Goal: Task Accomplishment & Management: Use online tool/utility

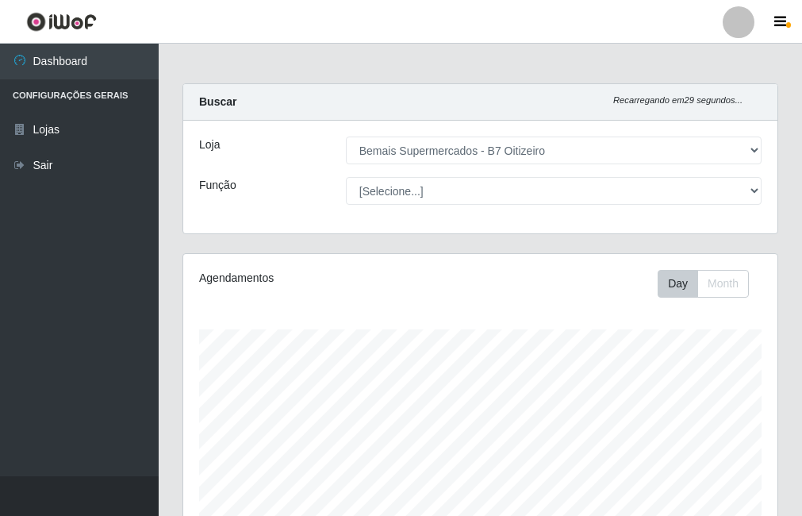
select select "411"
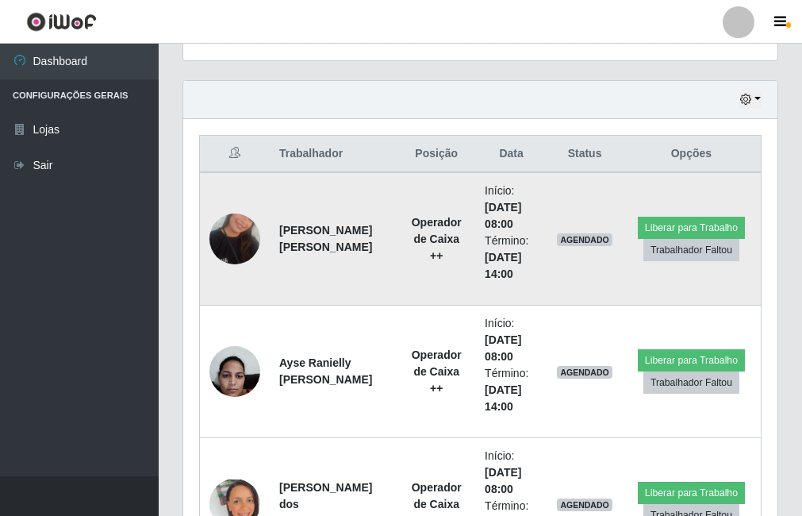
scroll to position [574, 0]
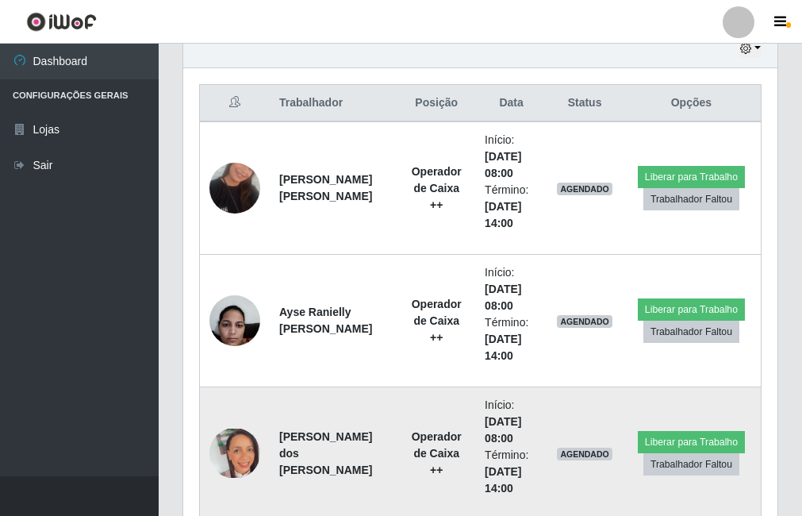
click at [224, 438] on img at bounding box center [234, 452] width 51 height 49
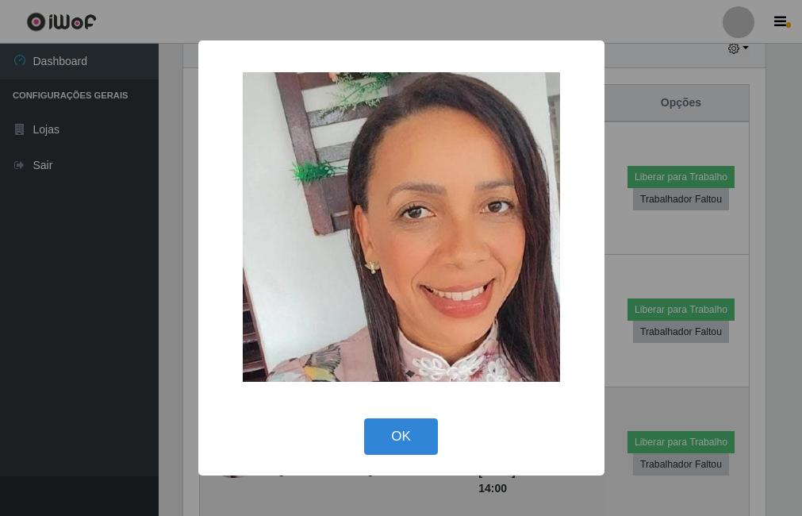
scroll to position [329, 586]
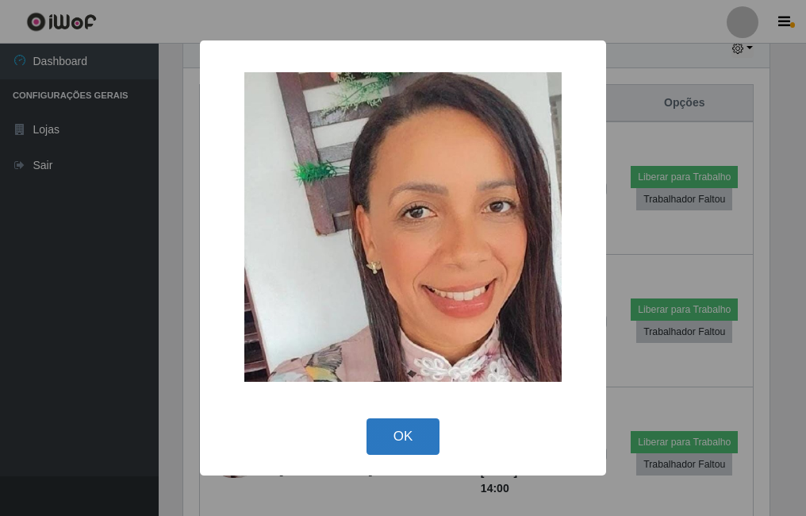
click at [396, 426] on button "OK" at bounding box center [404, 436] width 74 height 37
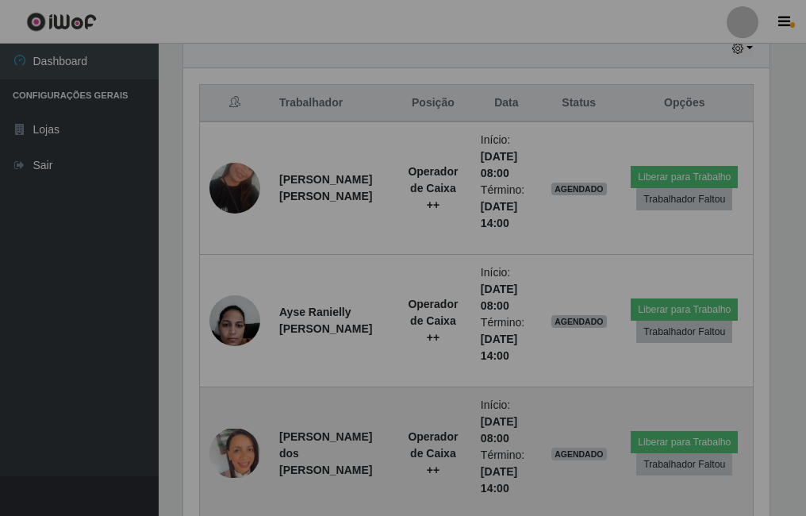
scroll to position [329, 594]
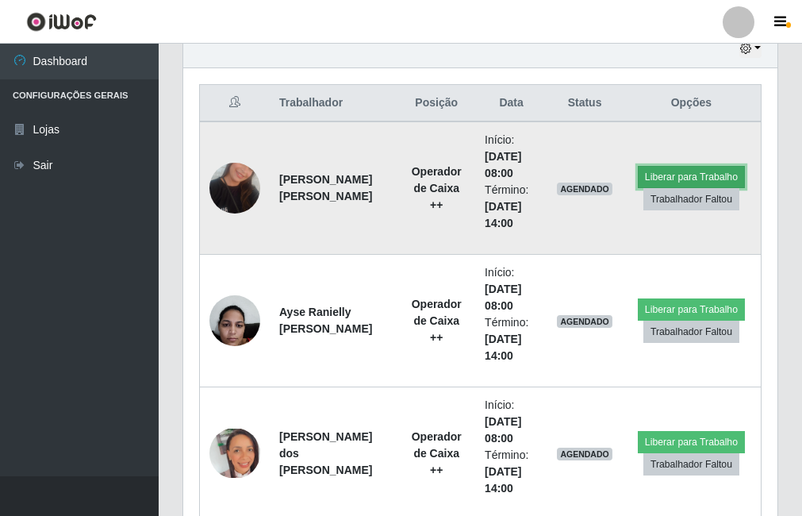
click at [657, 175] on button "Liberar para Trabalho" at bounding box center [691, 177] width 107 height 22
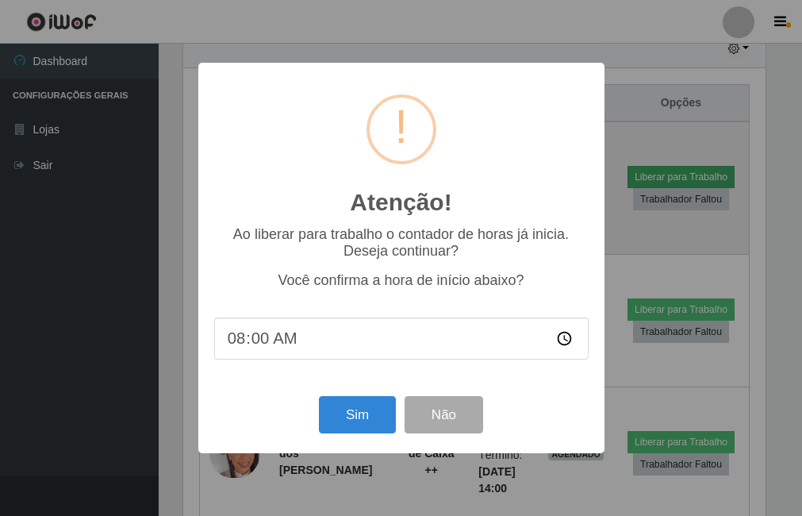
scroll to position [329, 586]
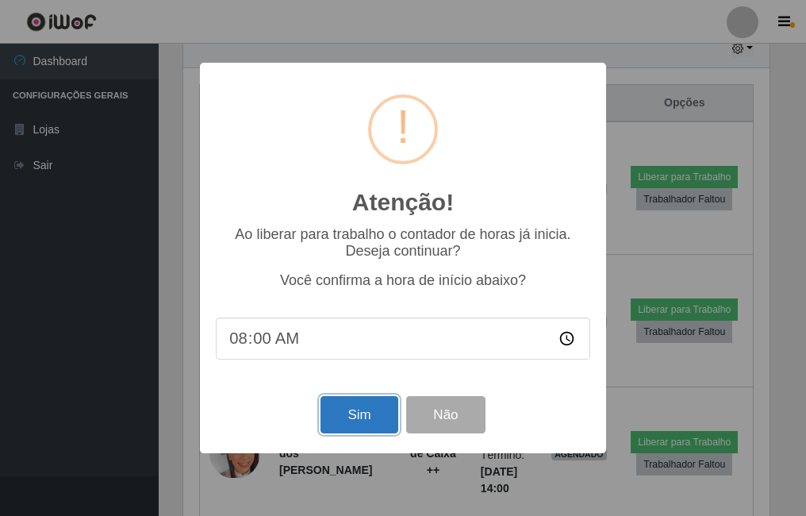
click at [371, 420] on button "Sim" at bounding box center [359, 414] width 77 height 37
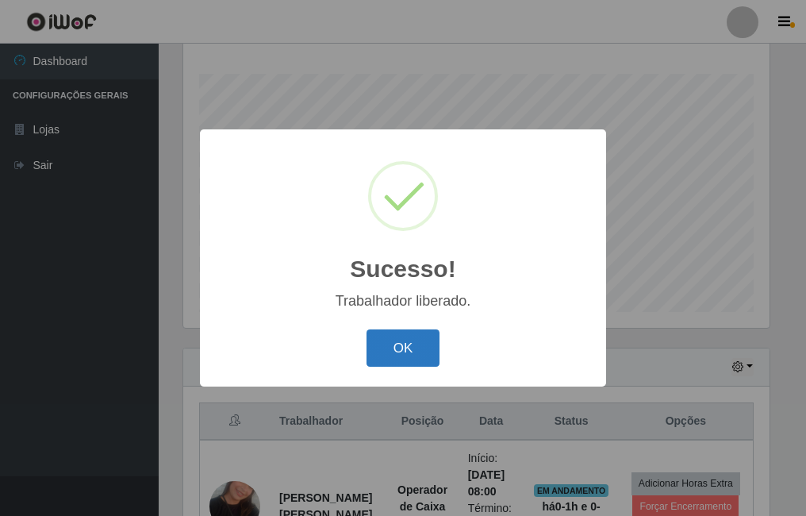
click at [399, 348] on button "OK" at bounding box center [404, 347] width 74 height 37
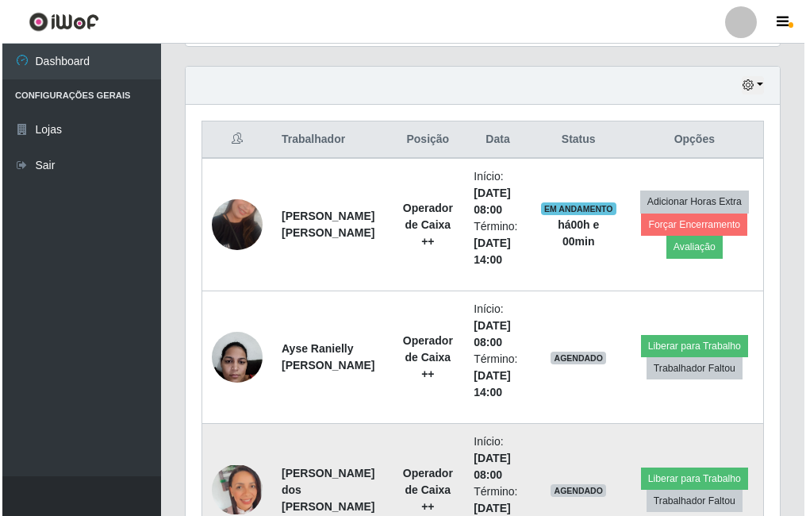
scroll to position [652, 0]
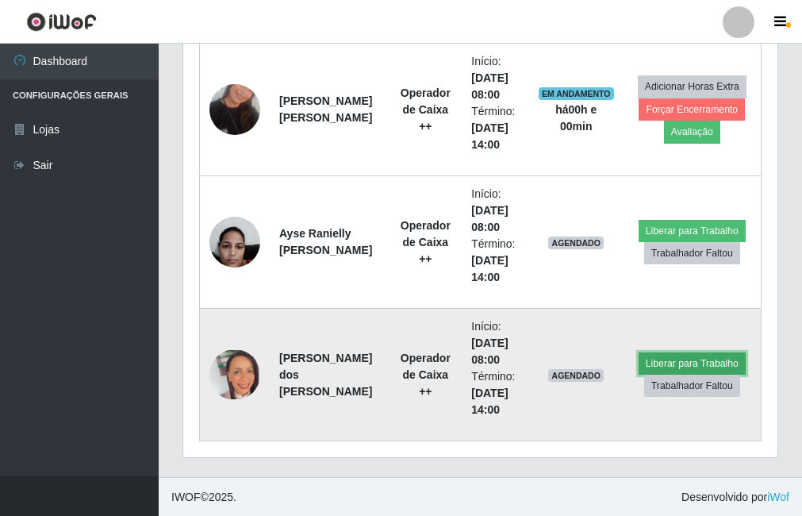
click at [668, 363] on button "Liberar para Trabalho" at bounding box center [692, 363] width 107 height 22
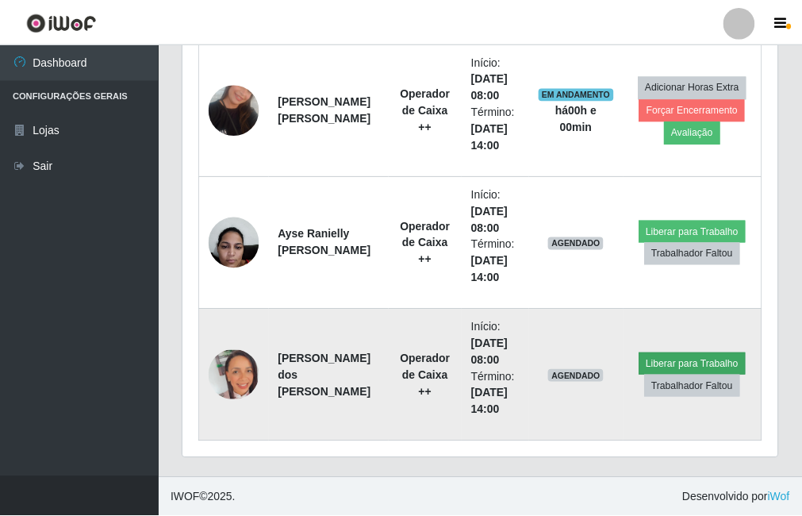
scroll to position [329, 586]
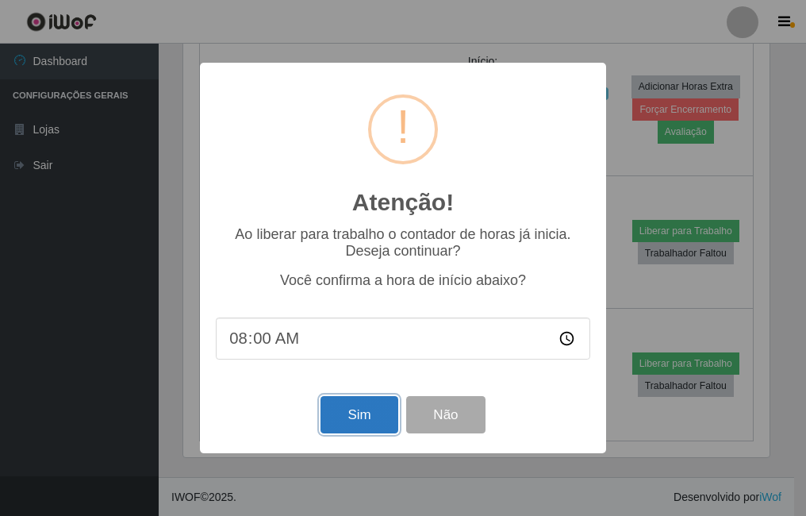
click at [343, 417] on button "Sim" at bounding box center [359, 414] width 77 height 37
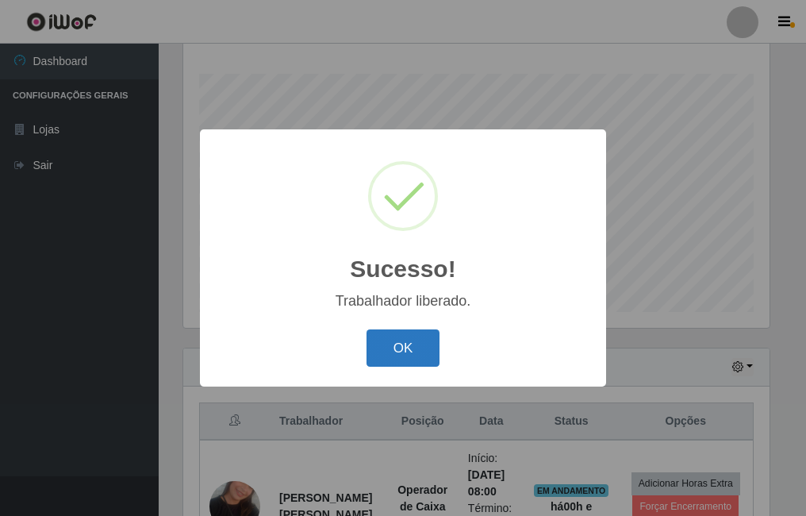
click at [409, 348] on button "OK" at bounding box center [404, 347] width 74 height 37
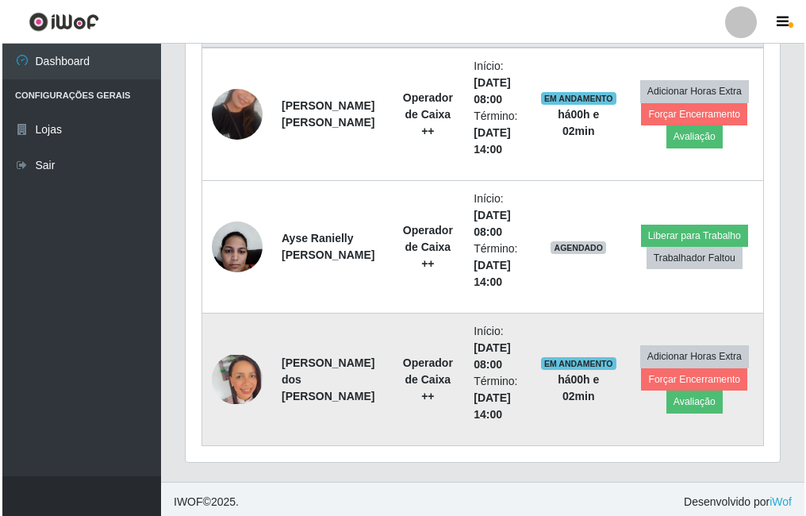
scroll to position [653, 0]
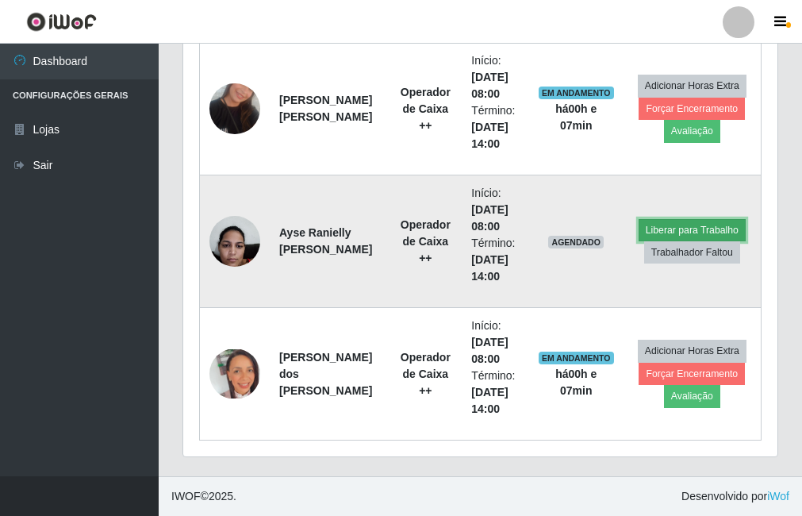
click at [694, 225] on button "Liberar para Trabalho" at bounding box center [692, 230] width 107 height 22
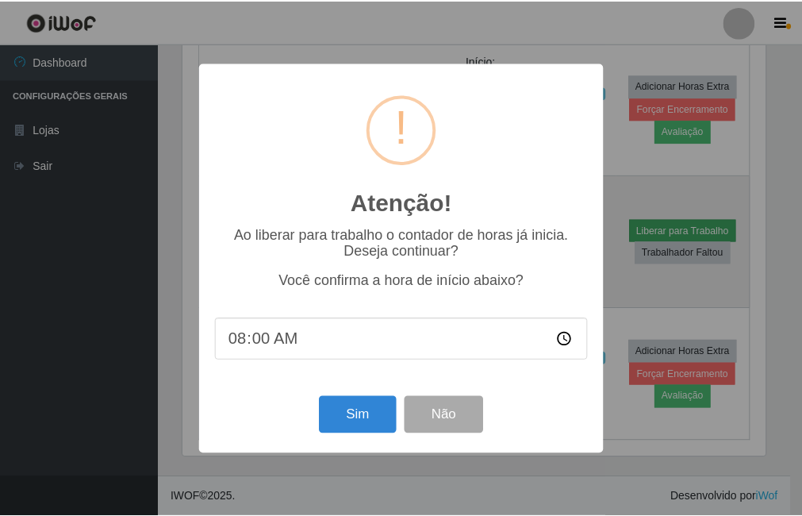
scroll to position [329, 586]
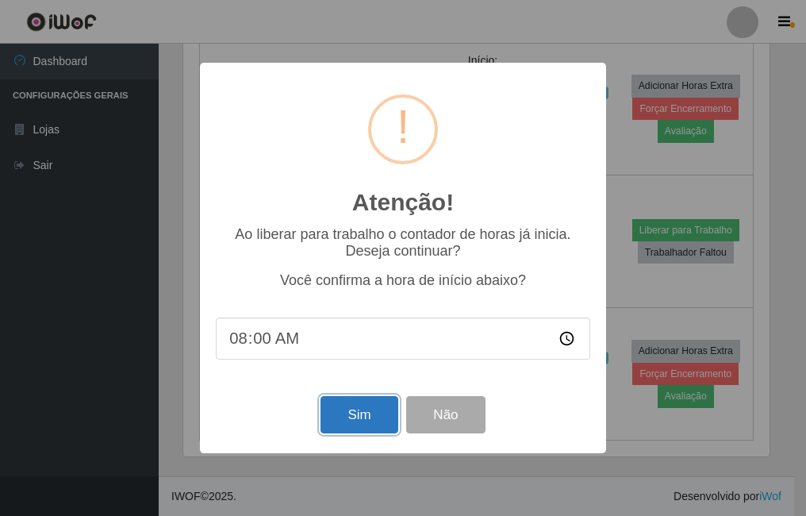
click at [351, 417] on button "Sim" at bounding box center [359, 414] width 77 height 37
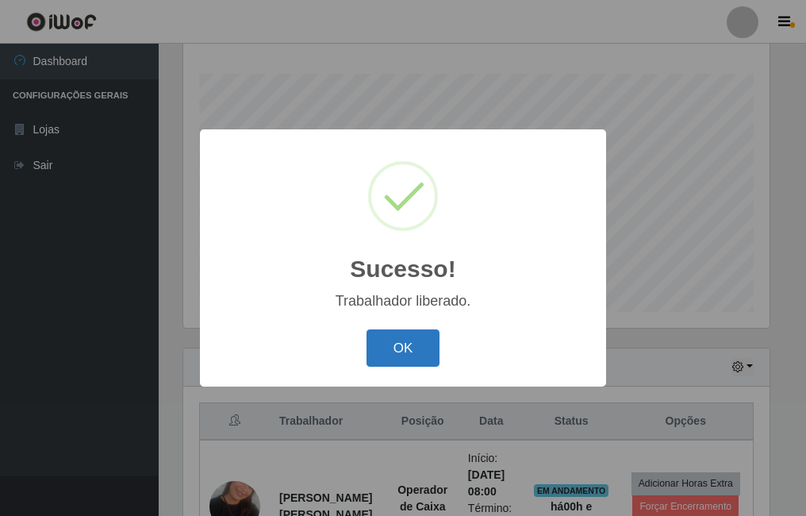
click at [405, 331] on button "OK" at bounding box center [404, 347] width 74 height 37
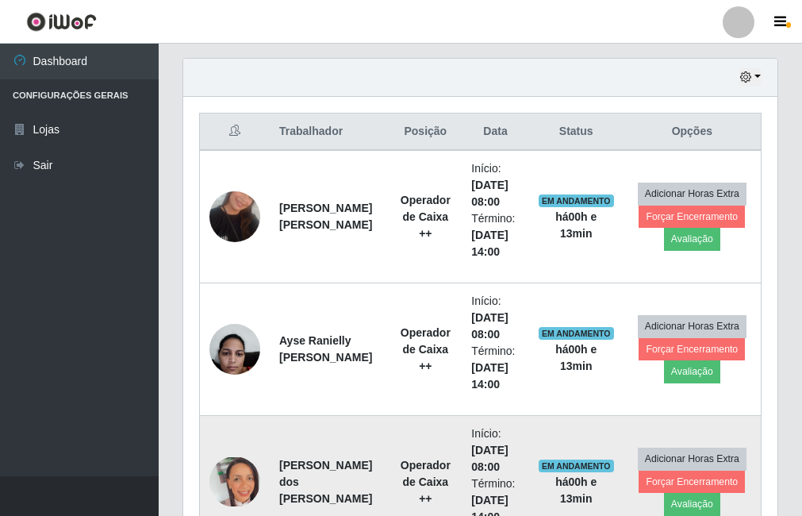
scroll to position [573, 0]
